Goal: Task Accomplishment & Management: Complete application form

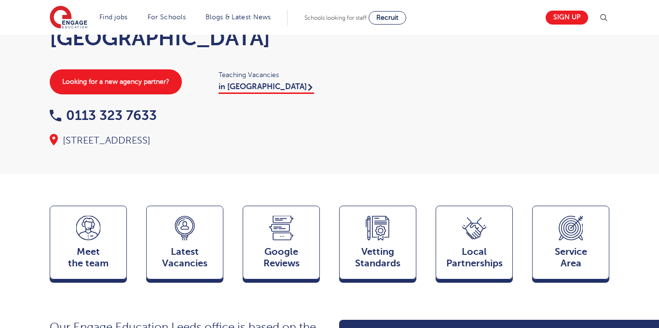
scroll to position [128, 0]
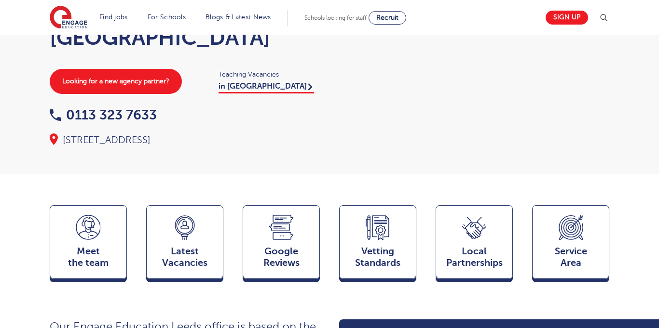
click at [315, 143] on div "Home > Our coverage > Bradford Teaching & Supply Agency near Bradford, West Yor…" at bounding box center [329, 23] width 659 height 302
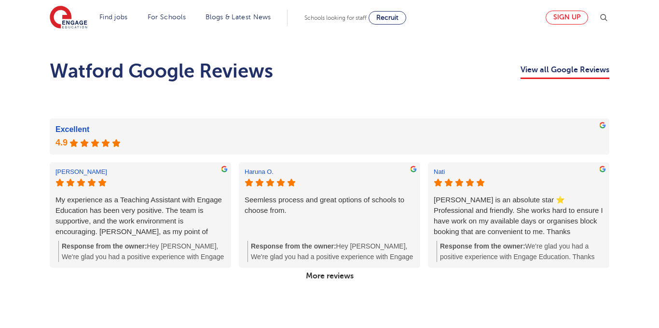
scroll to position [1727, 0]
click at [567, 17] on link "Sign up" at bounding box center [566, 18] width 42 height 14
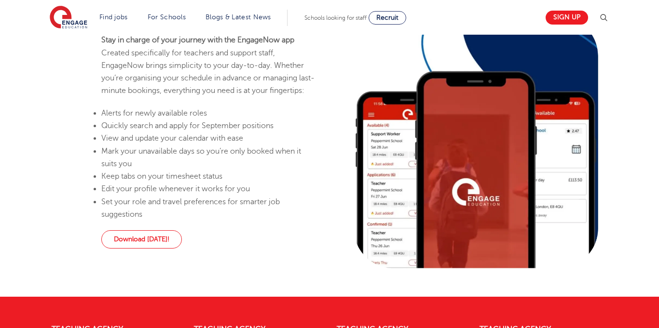
scroll to position [1008, 0]
